Goal: Information Seeking & Learning: Find specific fact

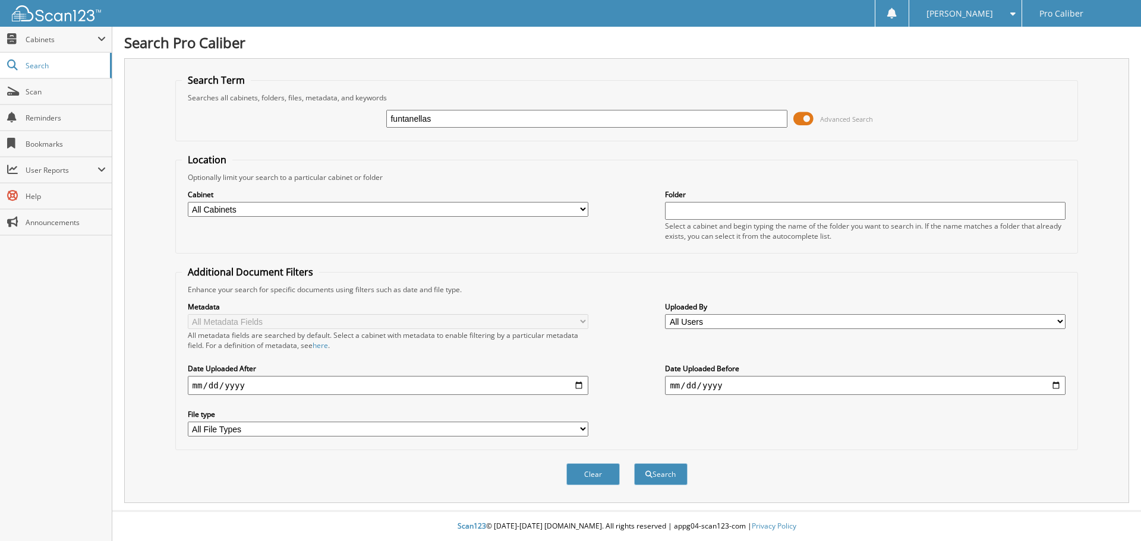
type input "funtanellas"
click at [634, 463] on button "Search" at bounding box center [660, 474] width 53 height 22
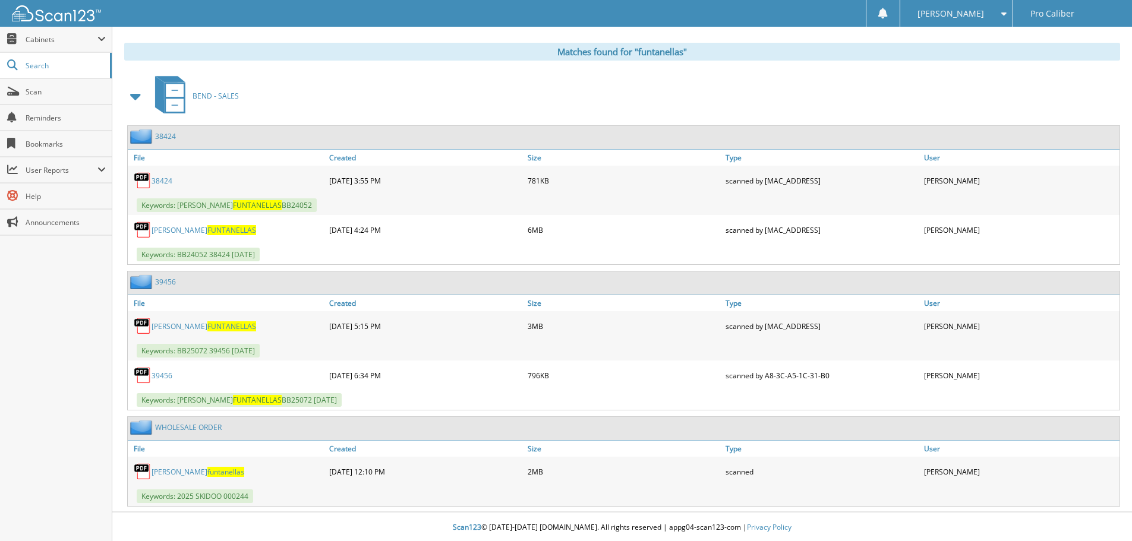
scroll to position [480, 0]
click at [207, 468] on span "funtanellas" at bounding box center [225, 471] width 37 height 10
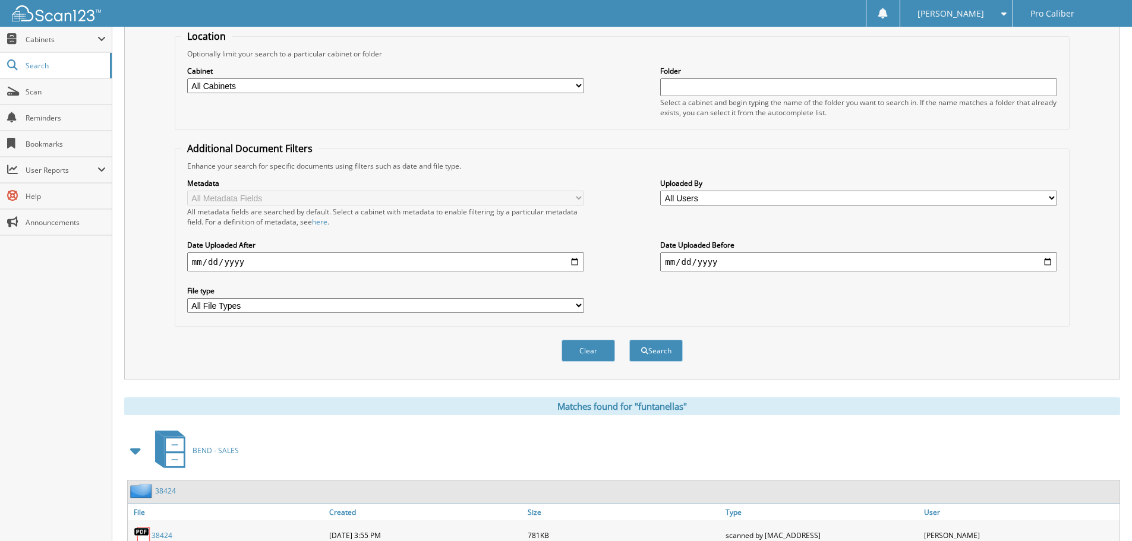
scroll to position [0, 0]
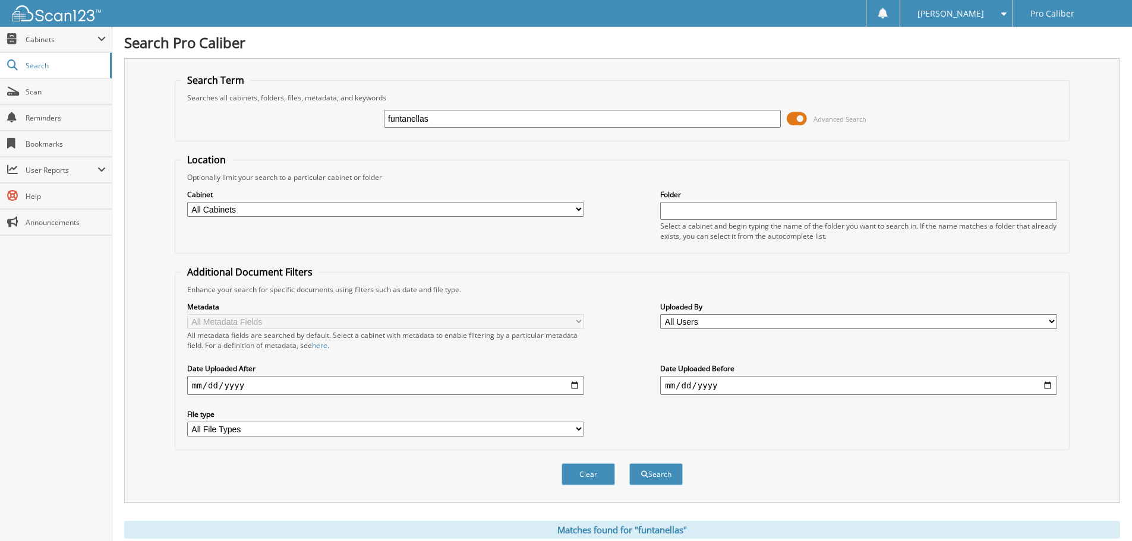
click at [547, 125] on input "funtanellas" at bounding box center [582, 119] width 397 height 18
type input "chavez"
click at [629, 463] on button "Search" at bounding box center [655, 474] width 53 height 22
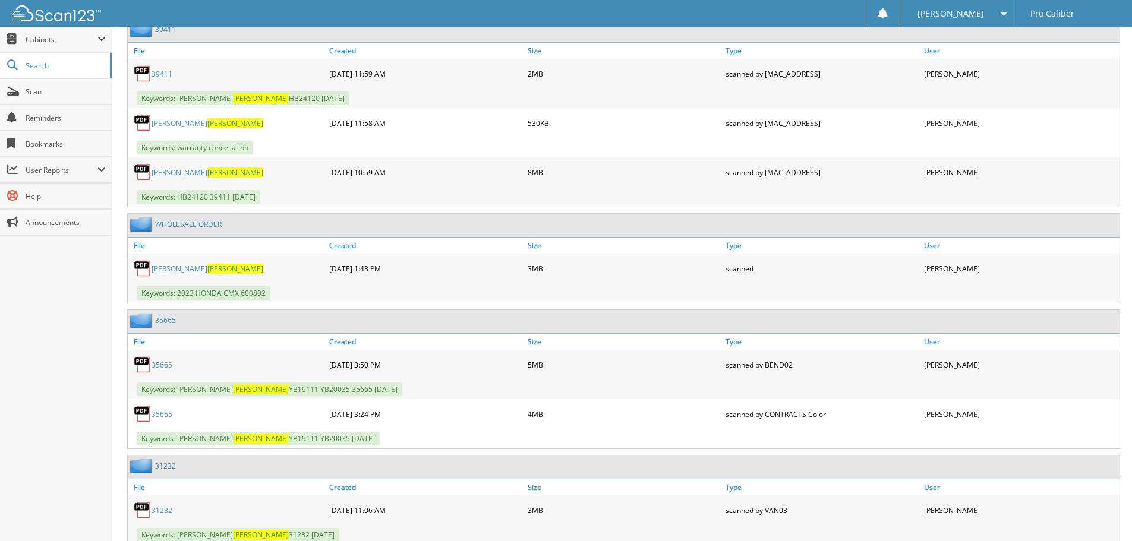
scroll to position [566, 0]
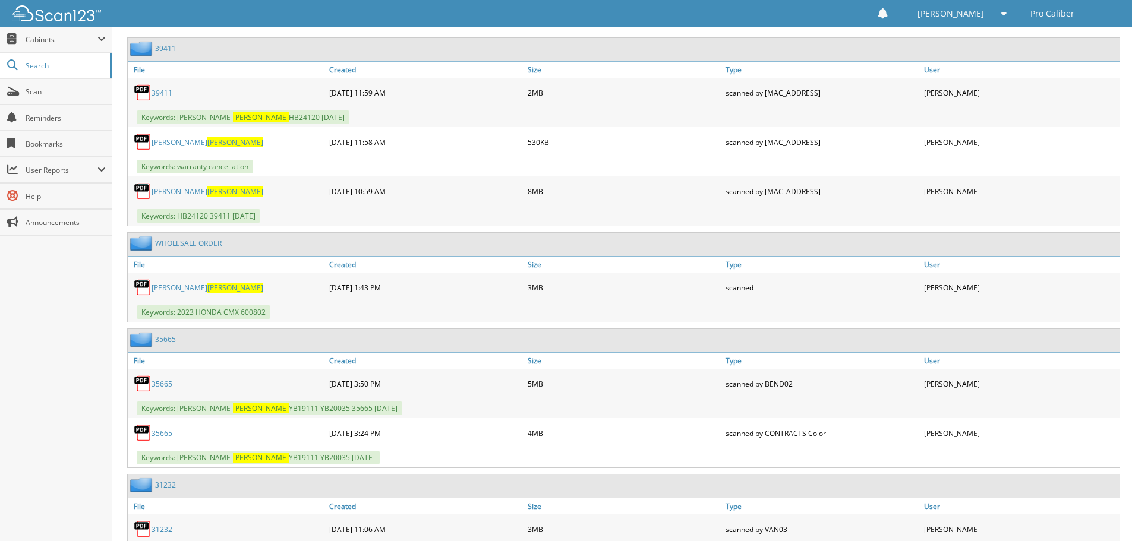
click at [207, 289] on span "CHAVEZ" at bounding box center [235, 288] width 56 height 10
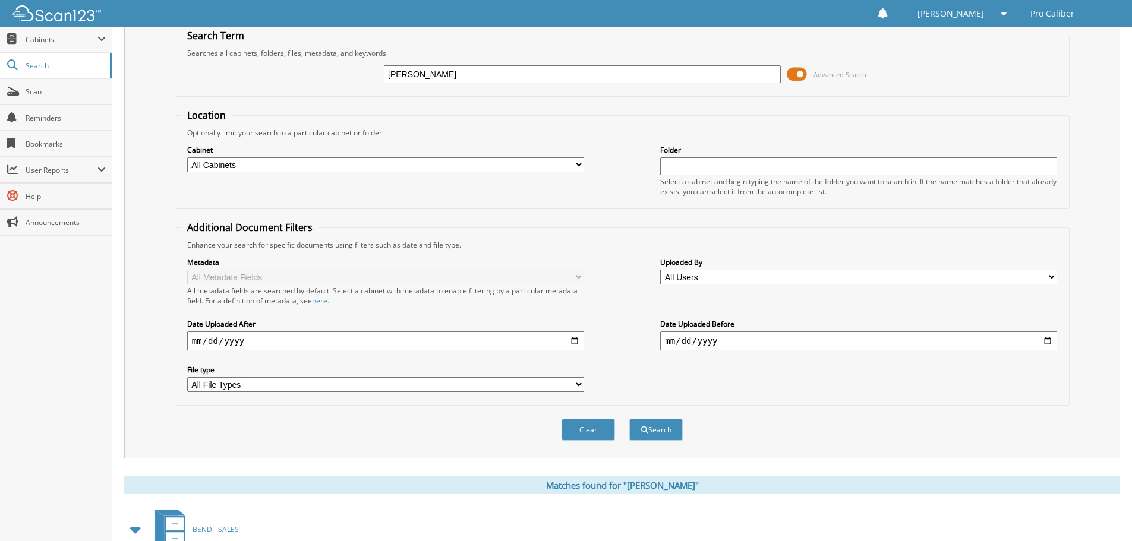
scroll to position [0, 0]
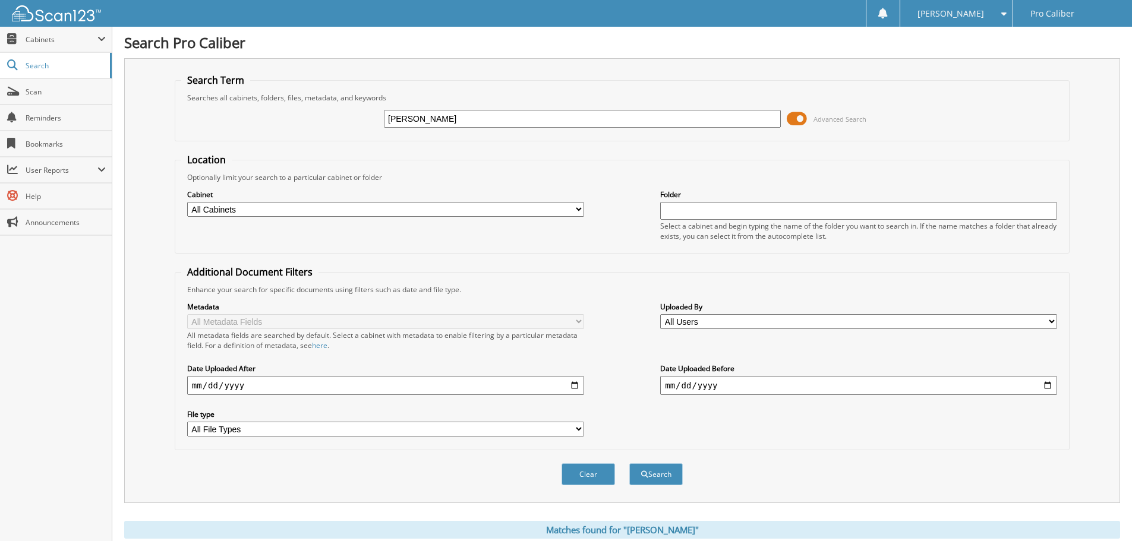
click at [456, 113] on input "[PERSON_NAME]" at bounding box center [582, 119] width 397 height 18
type input "myhre"
click at [629, 463] on button "Search" at bounding box center [655, 474] width 53 height 22
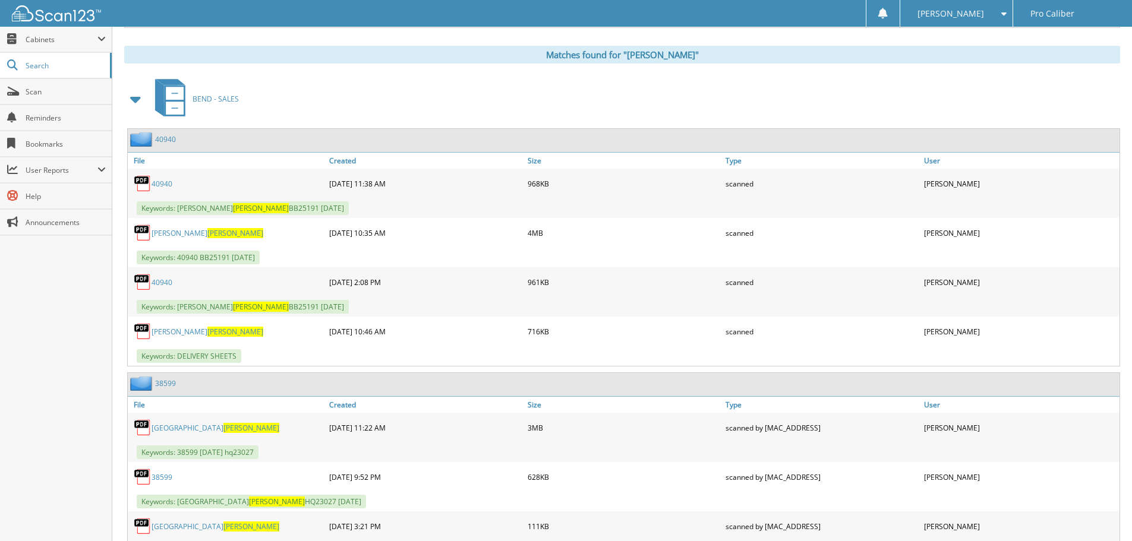
scroll to position [532, 0]
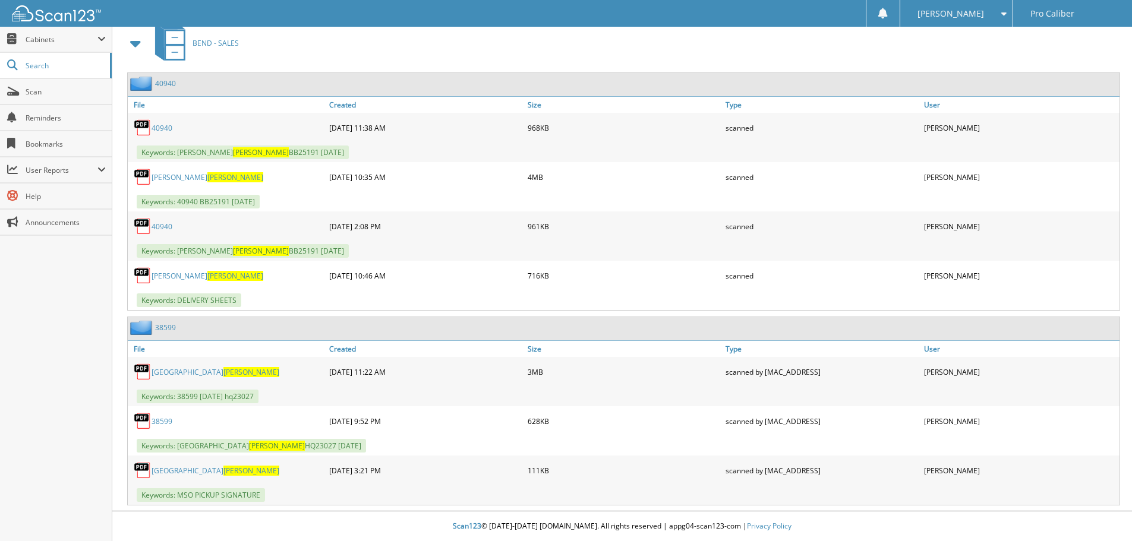
click at [166, 128] on link "40940" at bounding box center [161, 128] width 21 height 10
click at [207, 181] on span "MYHRE" at bounding box center [235, 177] width 56 height 10
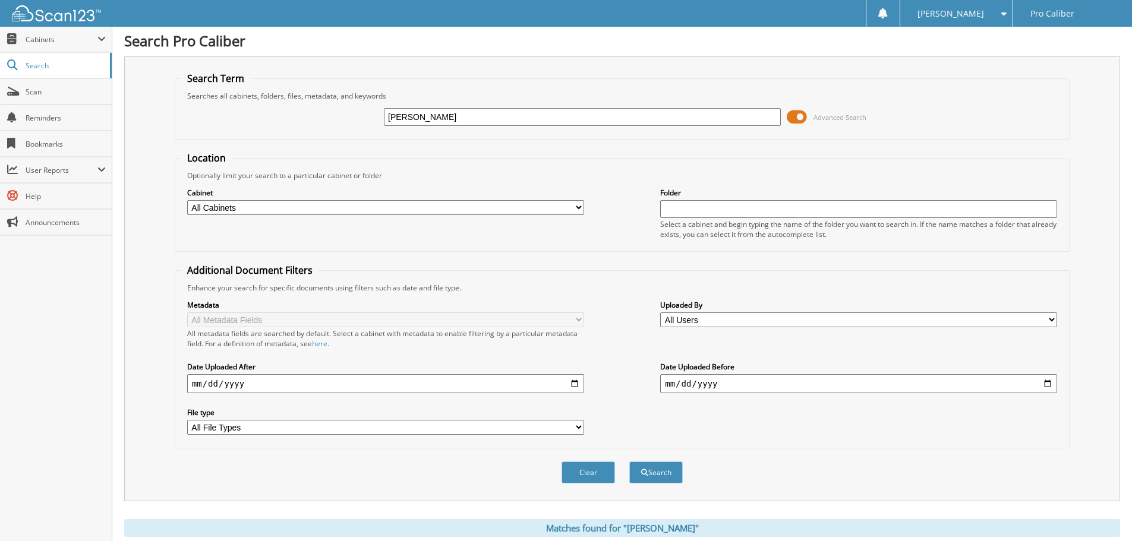
scroll to position [0, 0]
click at [537, 122] on input "myhre" at bounding box center [582, 119] width 397 height 18
type input "burk"
click at [629, 463] on button "Search" at bounding box center [655, 474] width 53 height 22
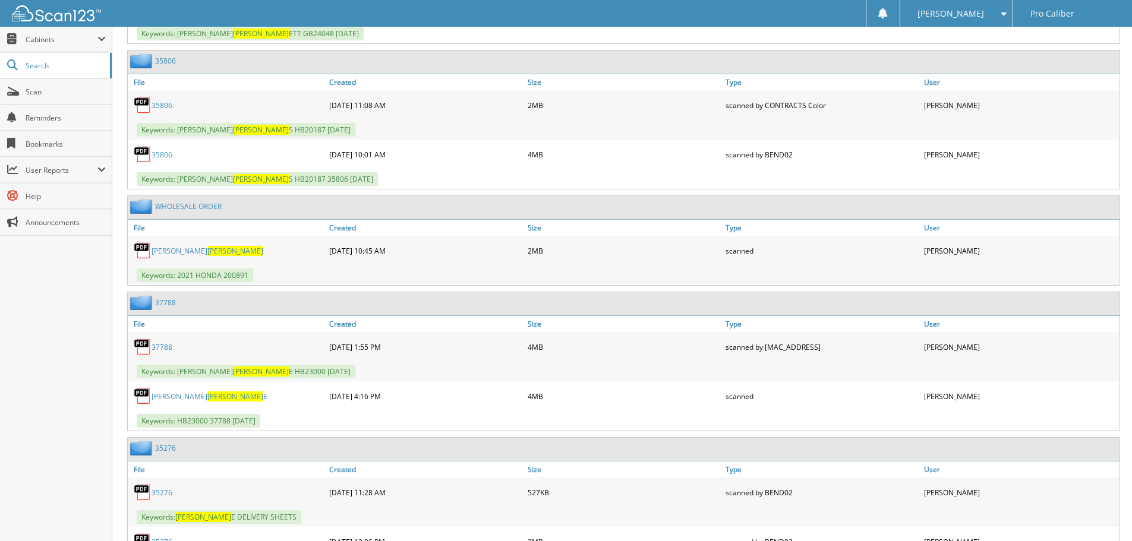
scroll to position [1188, 0]
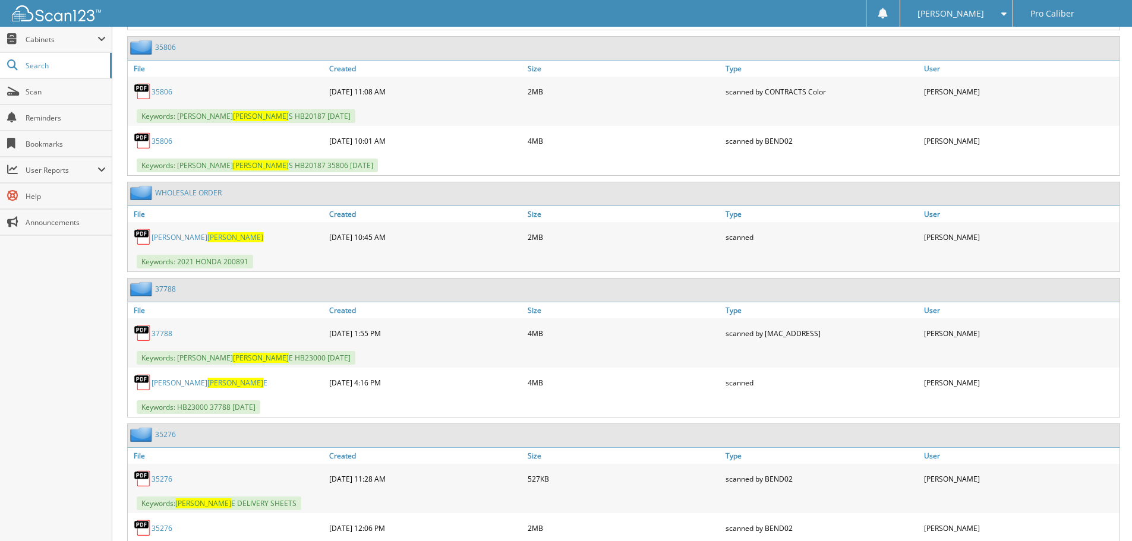
click at [169, 239] on link "[PERSON_NAME]" at bounding box center [207, 237] width 112 height 10
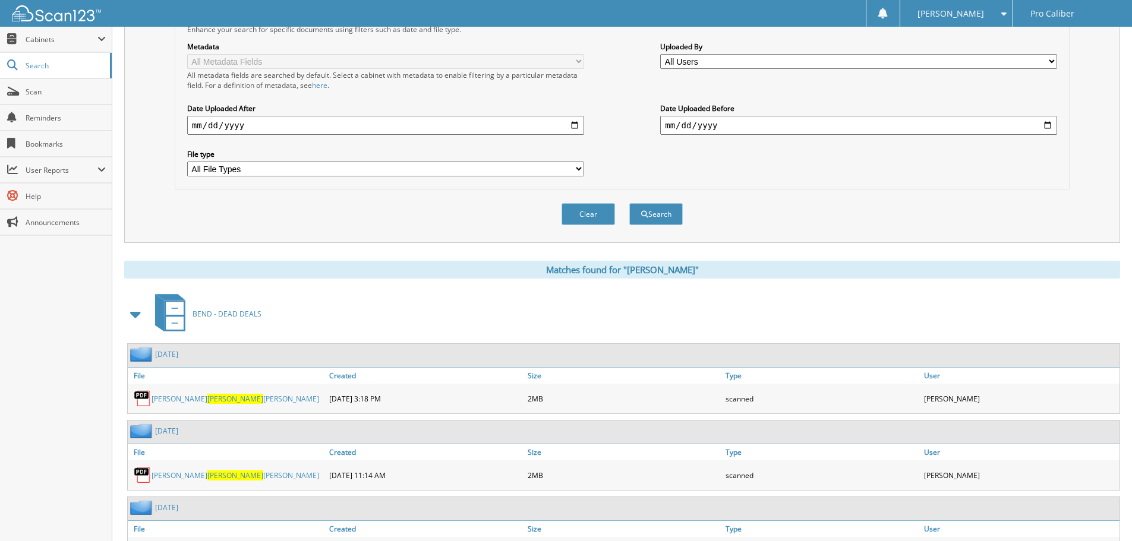
scroll to position [0, 0]
